Goal: Navigation & Orientation: Find specific page/section

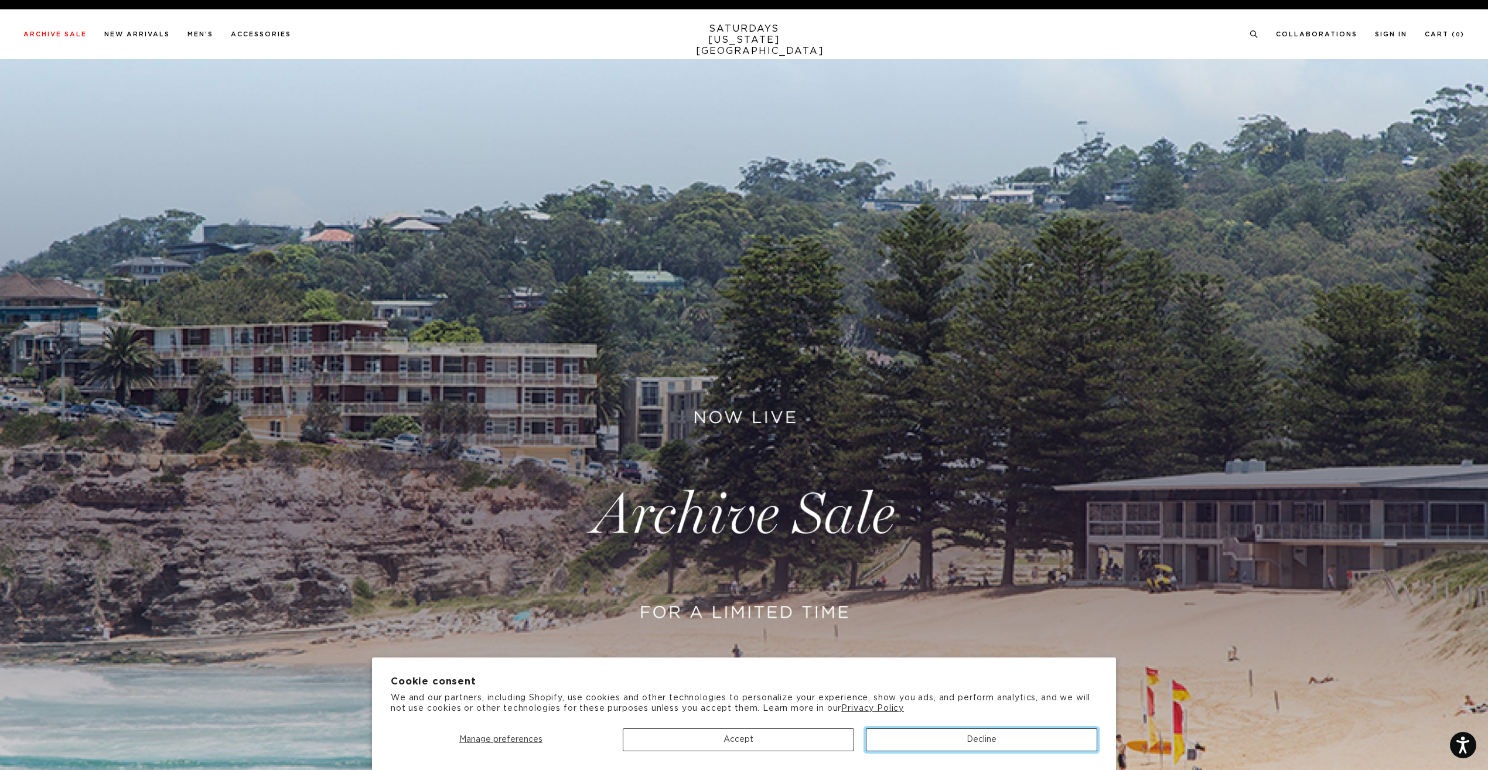
click at [893, 741] on button "Decline" at bounding box center [981, 739] width 231 height 23
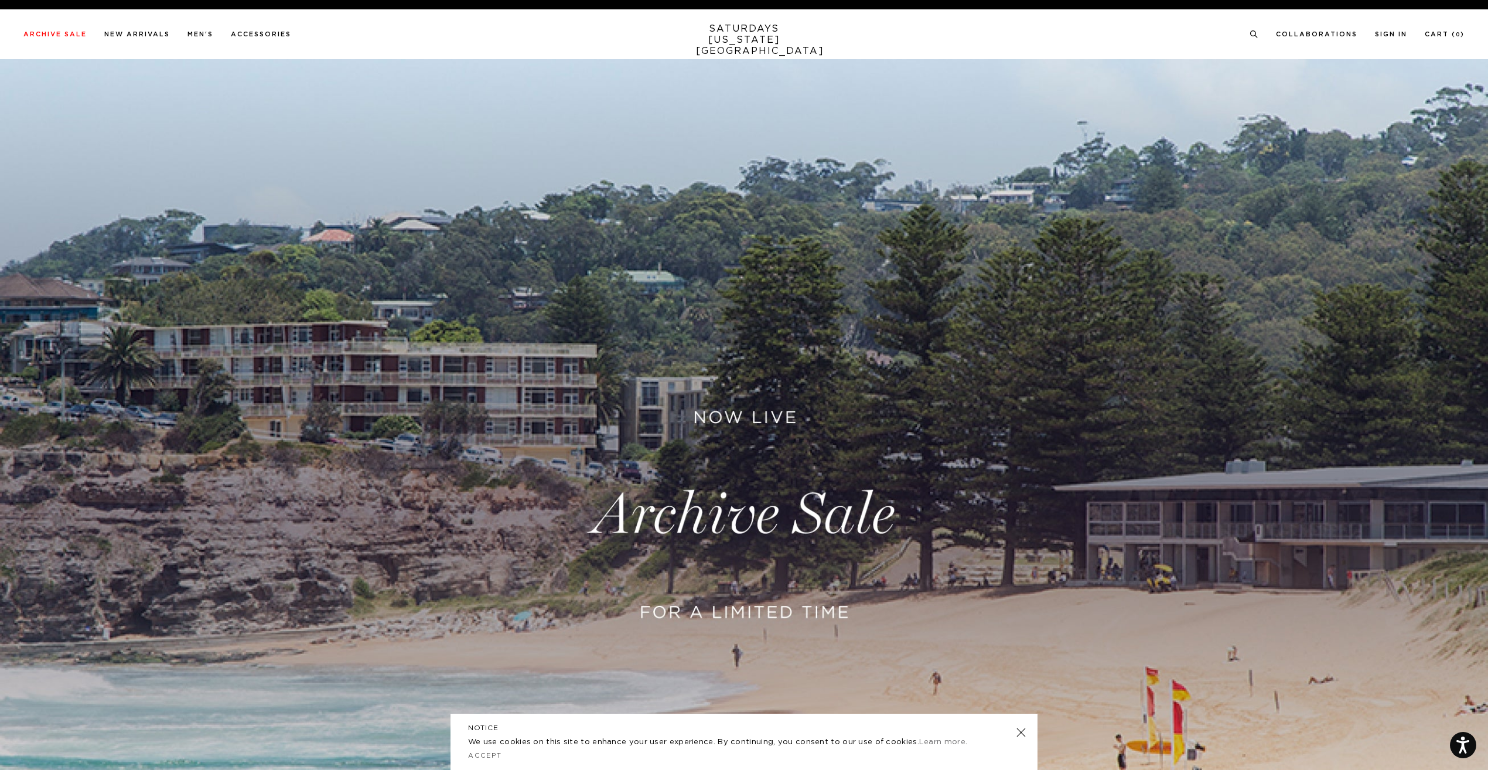
click at [1020, 732] on link at bounding box center [1021, 732] width 16 height 16
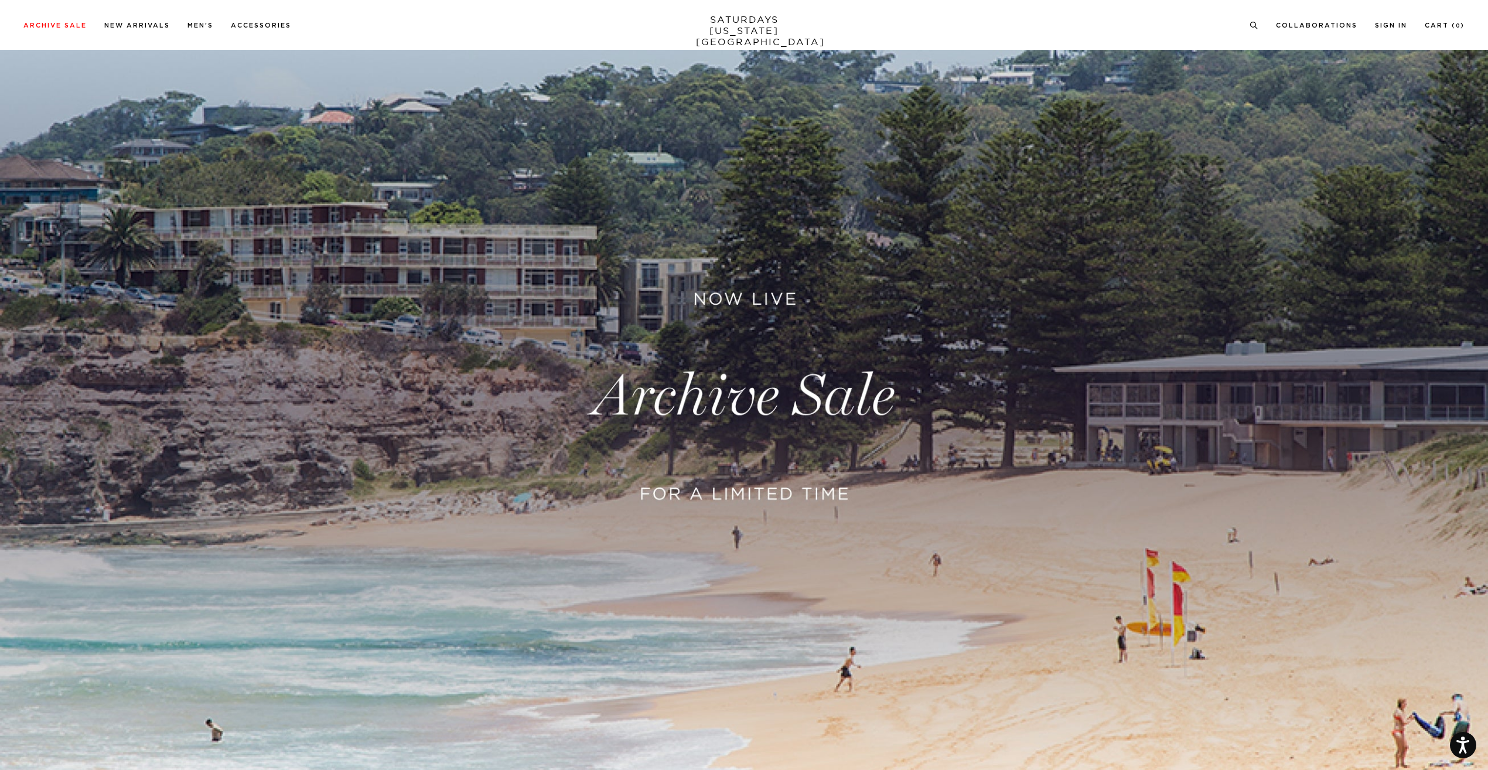
scroll to position [117, 0]
click at [708, 411] on link at bounding box center [744, 397] width 1488 height 911
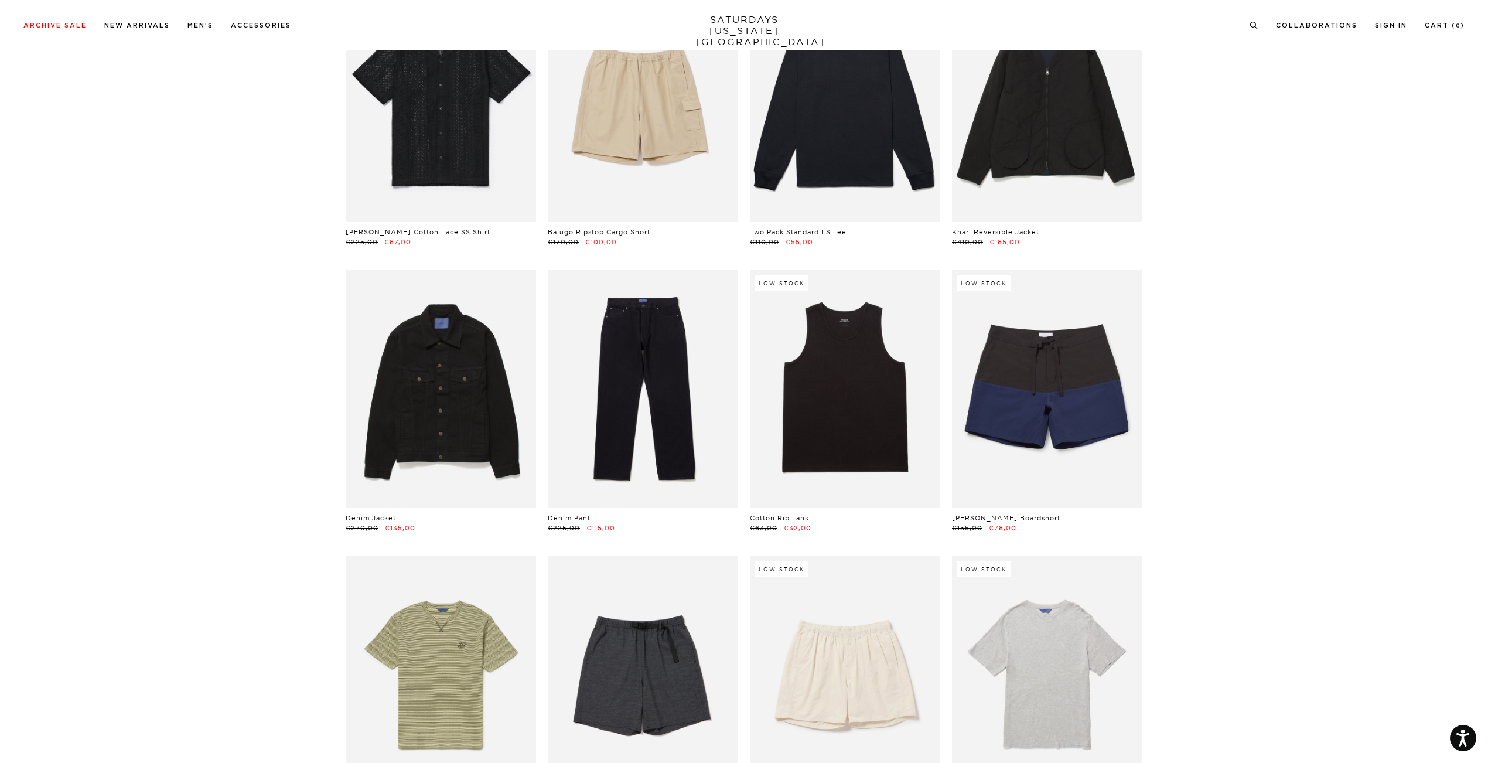
scroll to position [527, 0]
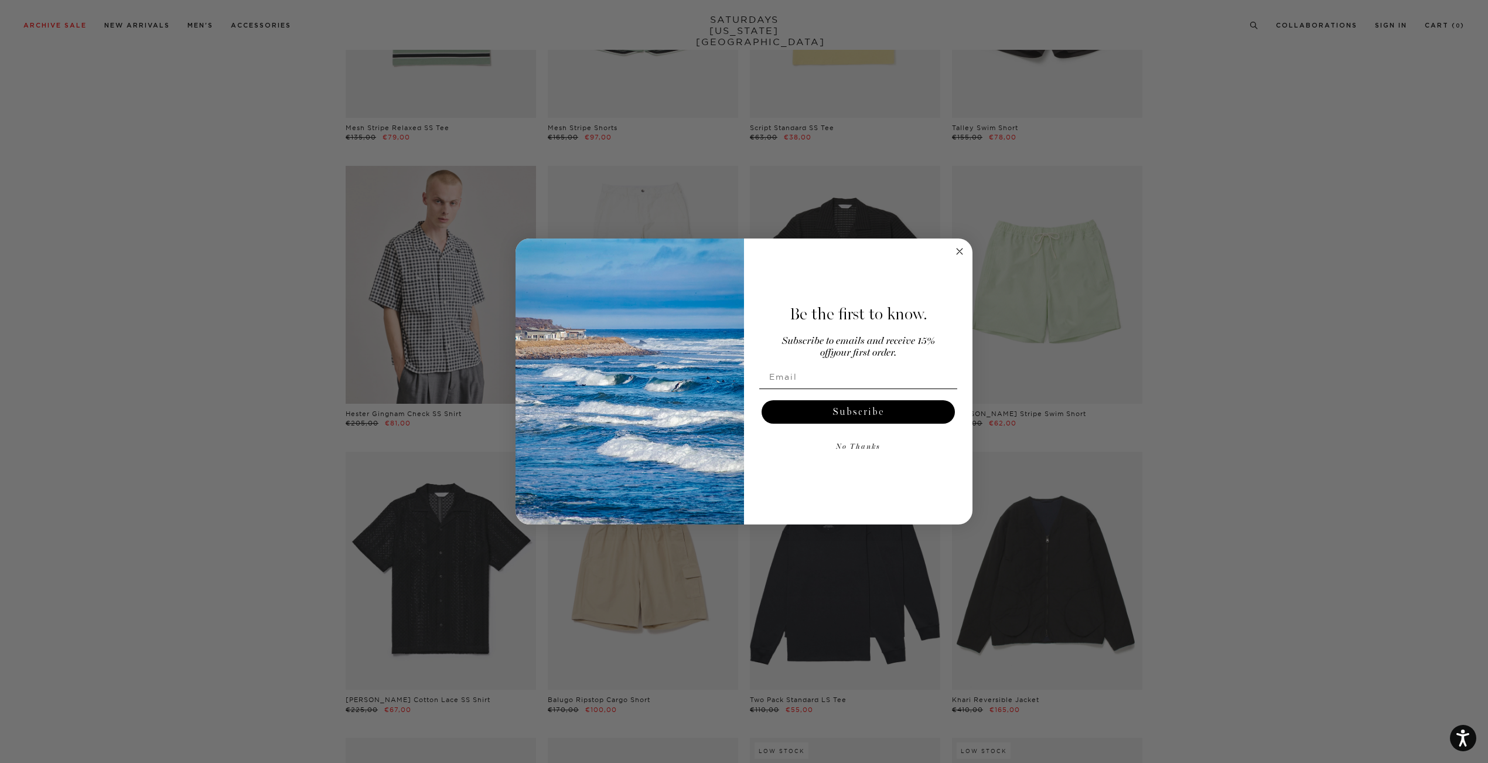
drag, startPoint x: 960, startPoint y: 249, endPoint x: 880, endPoint y: 196, distance: 95.4
click at [958, 249] on circle "Close dialog" at bounding box center [959, 251] width 13 height 13
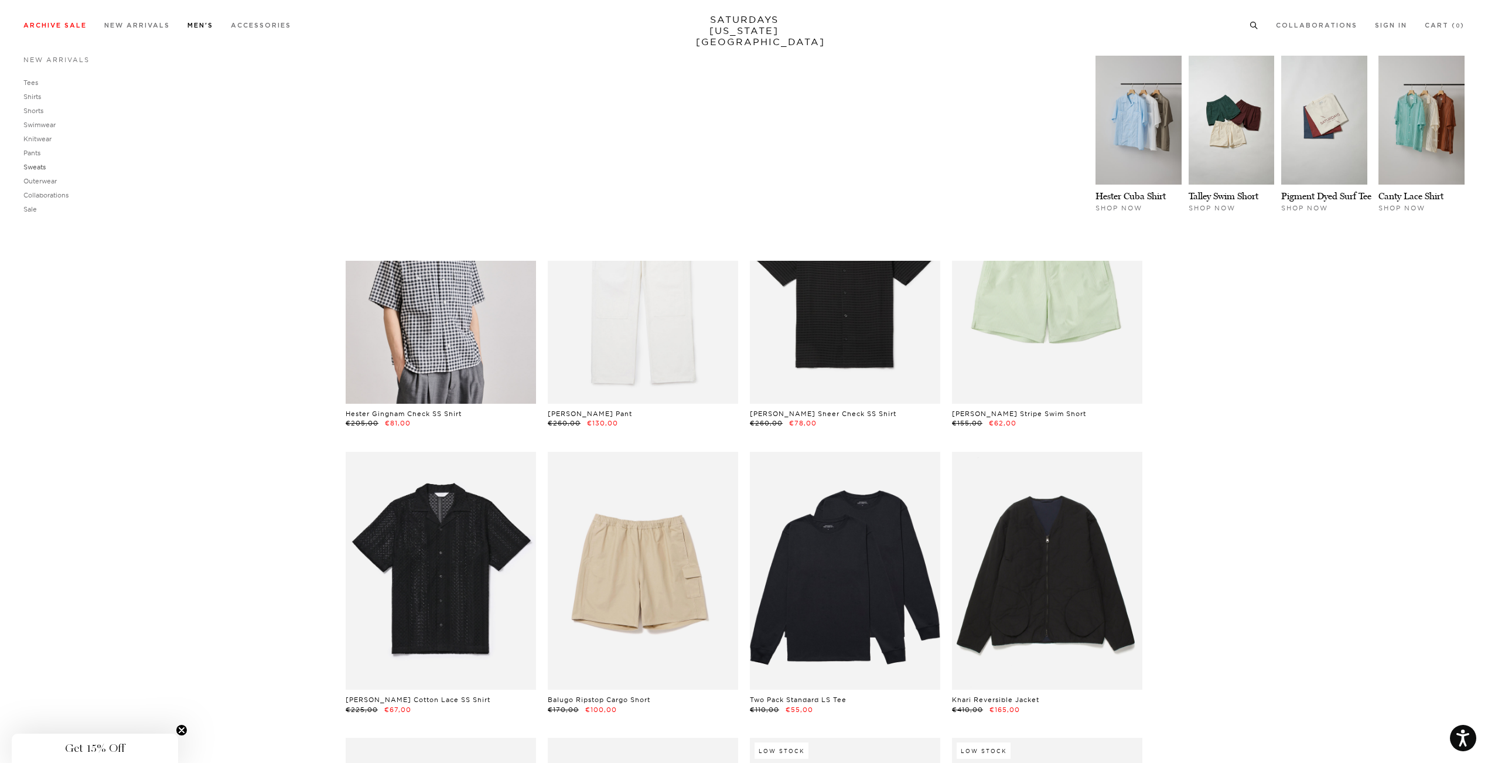
click at [35, 164] on link "Sweats" at bounding box center [34, 167] width 22 height 8
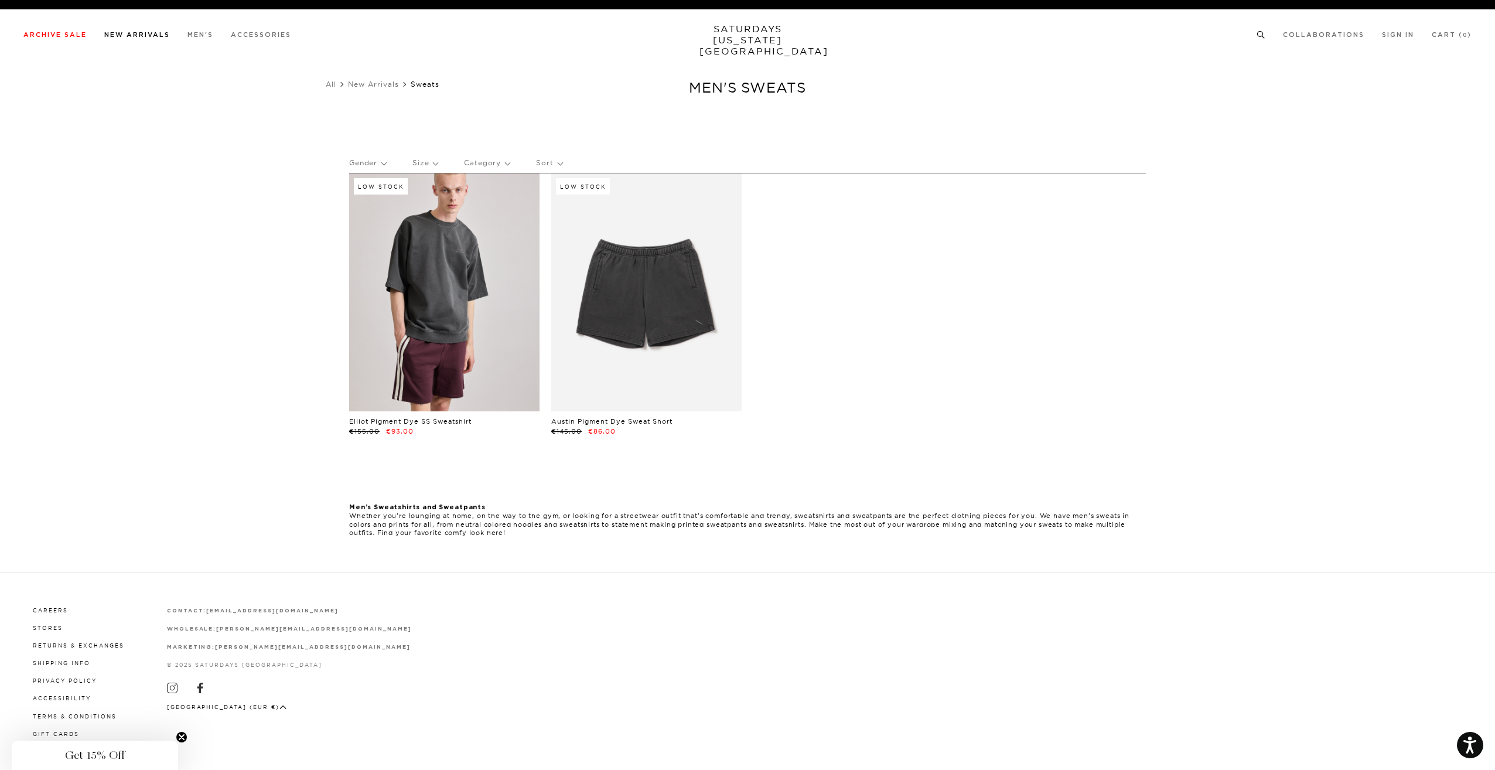
click at [148, 36] on link "New Arrivals" at bounding box center [137, 35] width 66 height 6
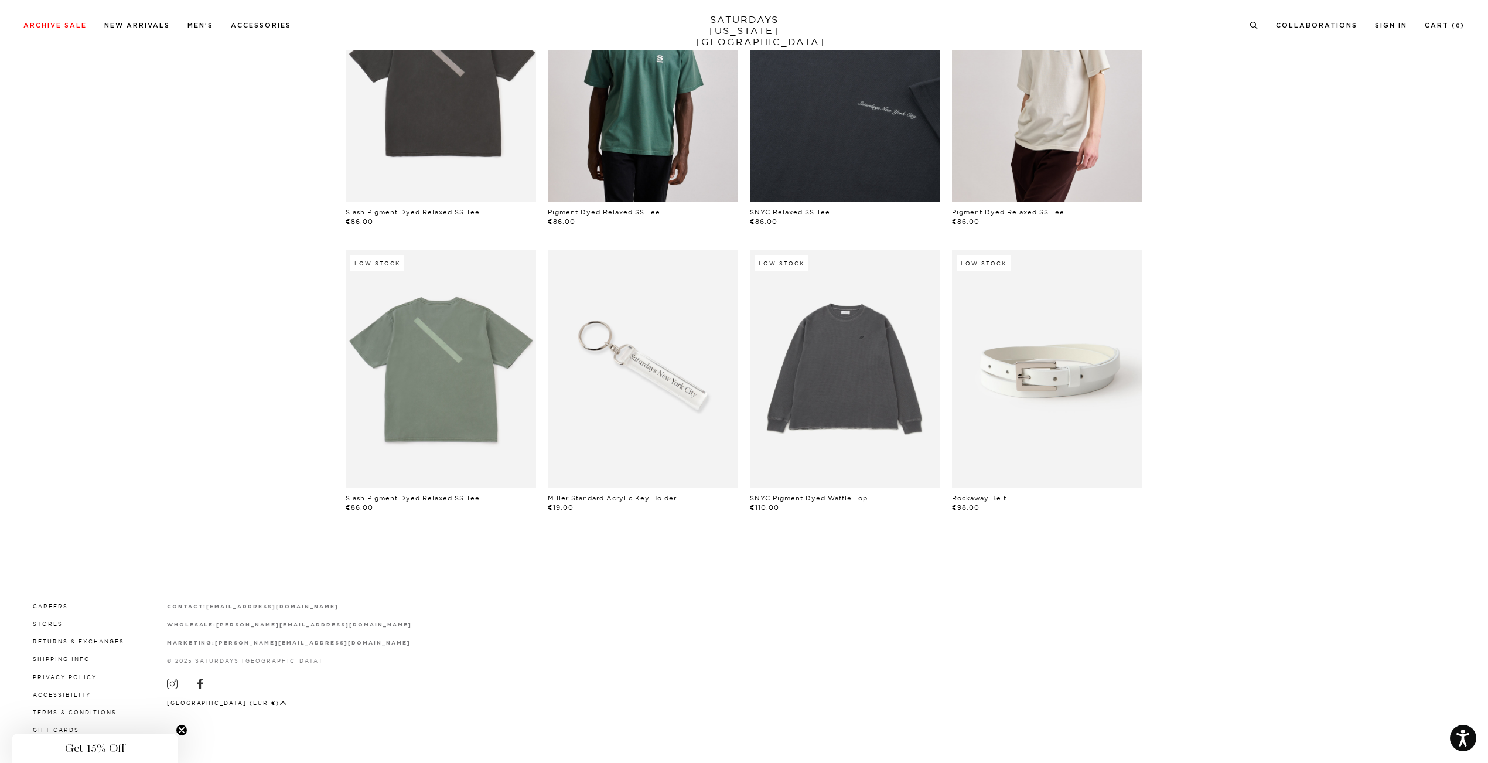
scroll to position [759, 0]
